Goal: Information Seeking & Learning: Compare options

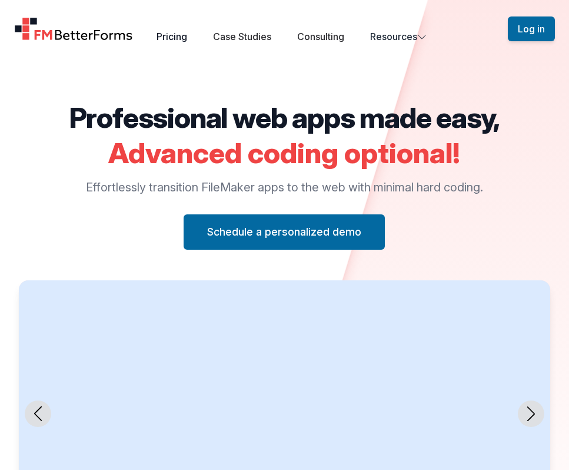
click at [181, 35] on link "Pricing" at bounding box center [172, 37] width 31 height 12
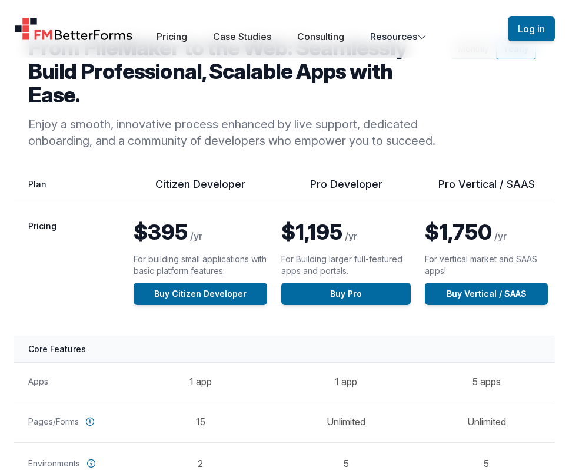
scroll to position [65, 0]
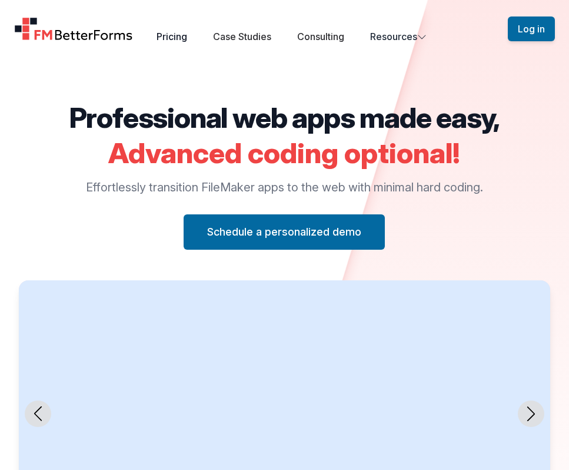
click at [168, 40] on link "Pricing" at bounding box center [172, 37] width 31 height 12
